Goal: Information Seeking & Learning: Learn about a topic

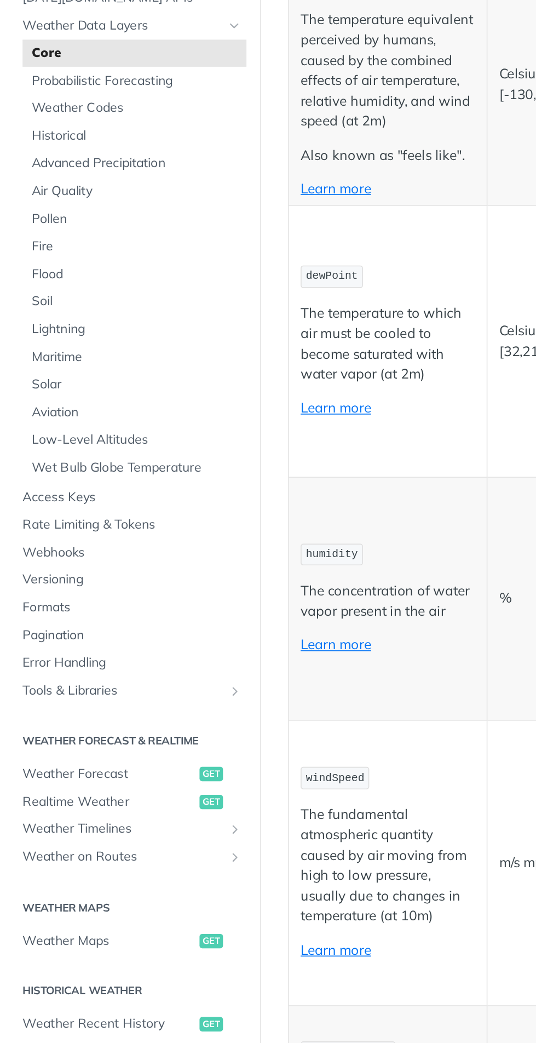
scroll to position [345, 0]
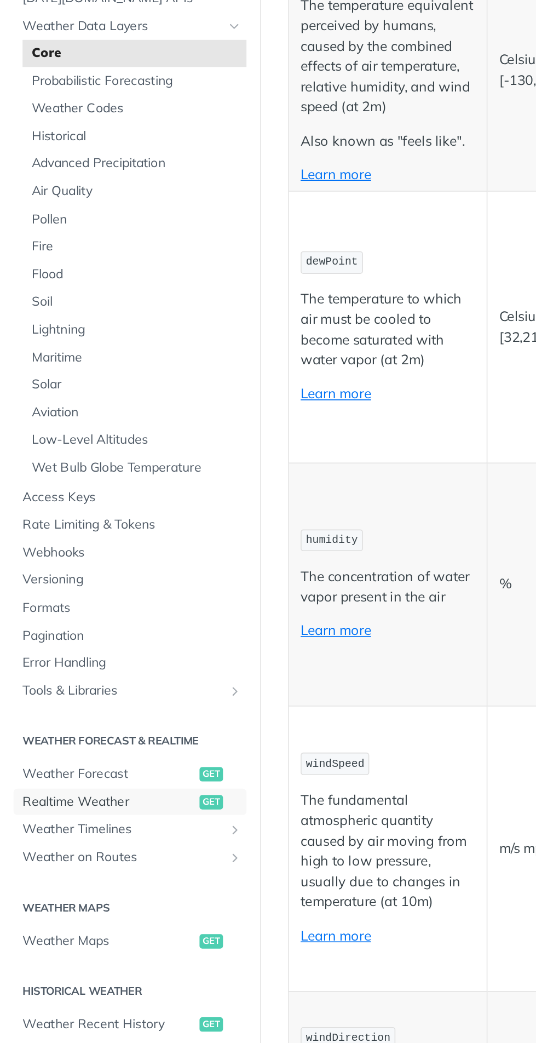
click at [56, 555] on span "Realtime Weather" at bounding box center [66, 556] width 105 height 11
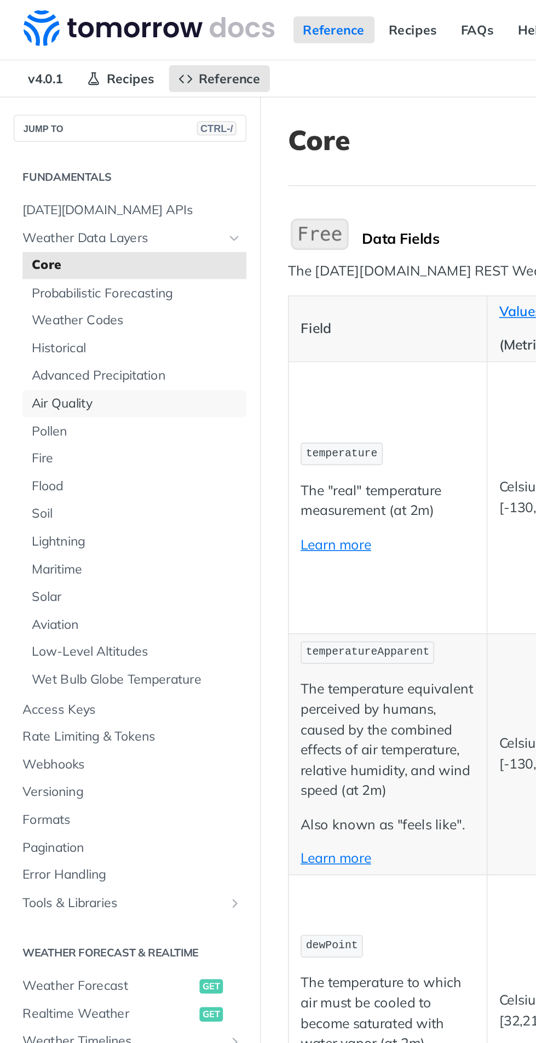
click at [43, 247] on span "Air Quality" at bounding box center [83, 244] width 128 height 11
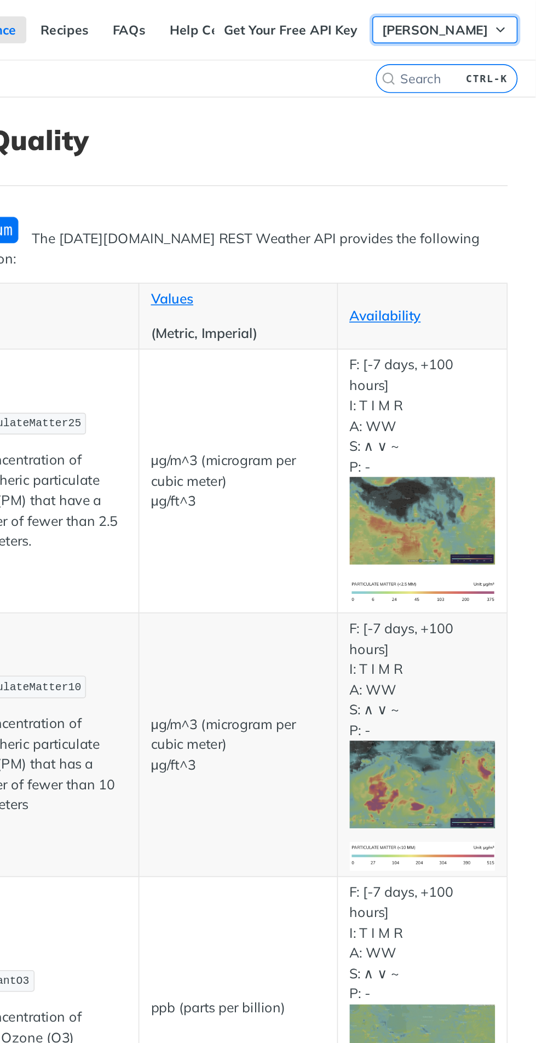
click at [504, 19] on span "[PERSON_NAME]" at bounding box center [475, 18] width 64 height 10
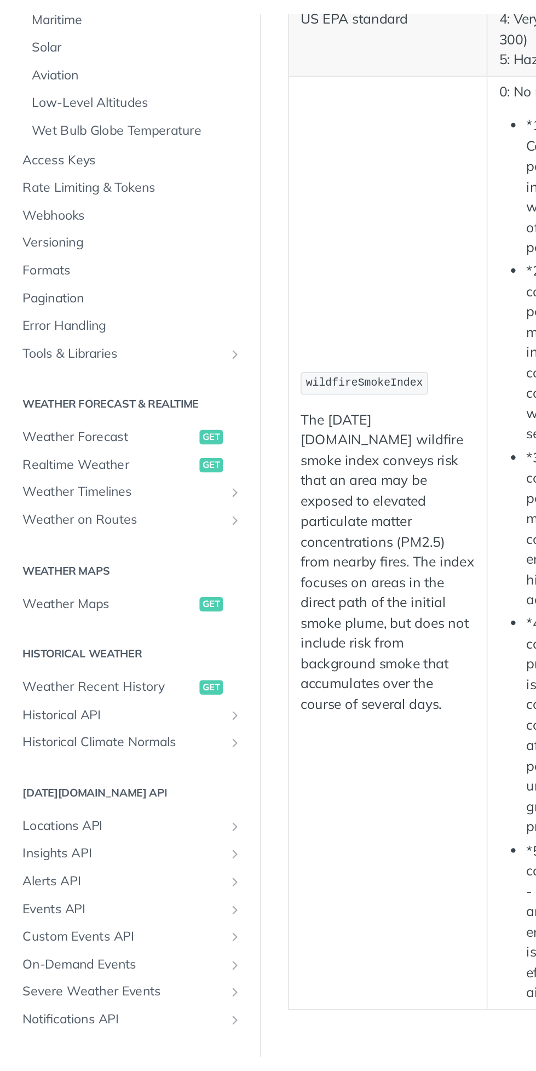
scroll to position [1706, 0]
